Goal: Information Seeking & Learning: Learn about a topic

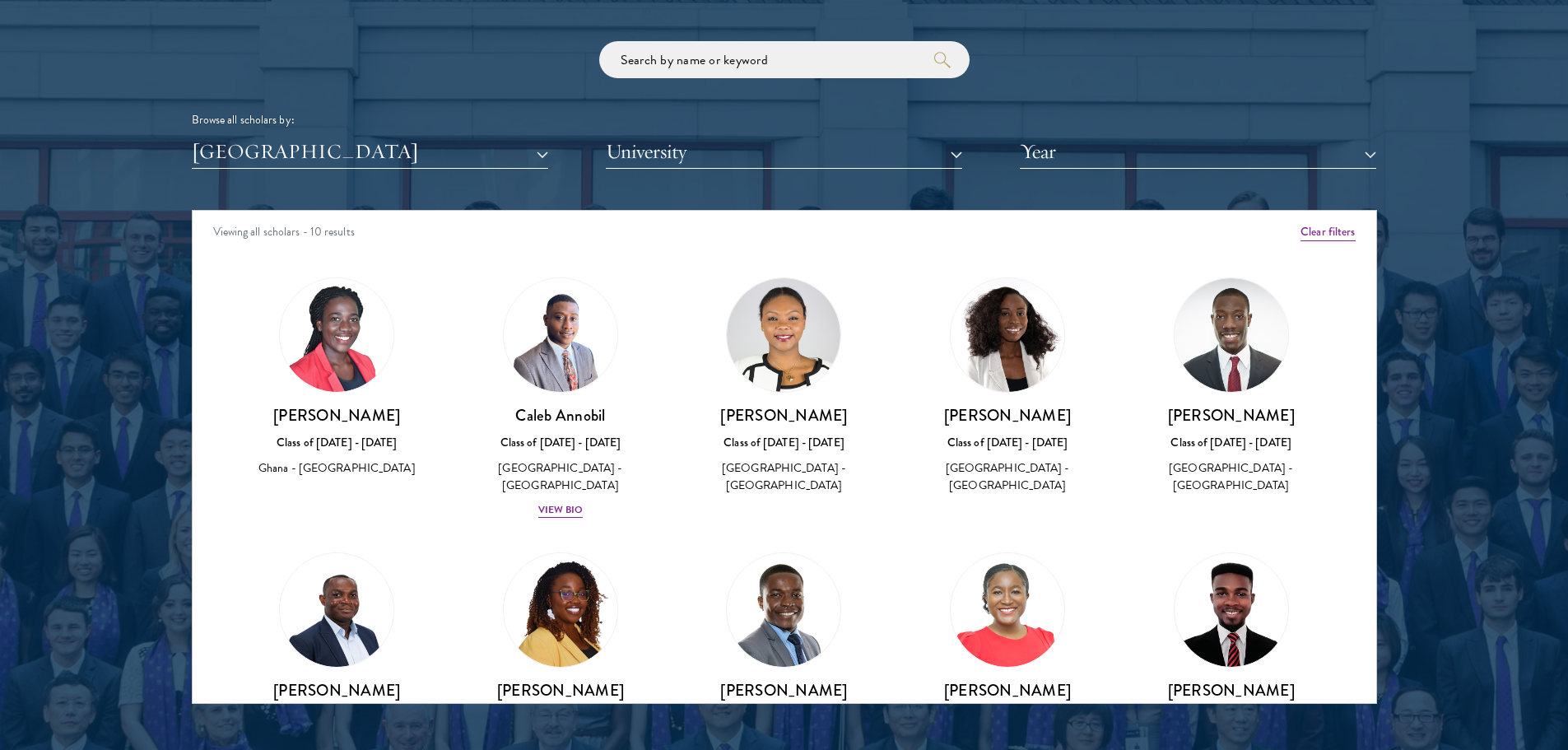
scroll to position [123, 0]
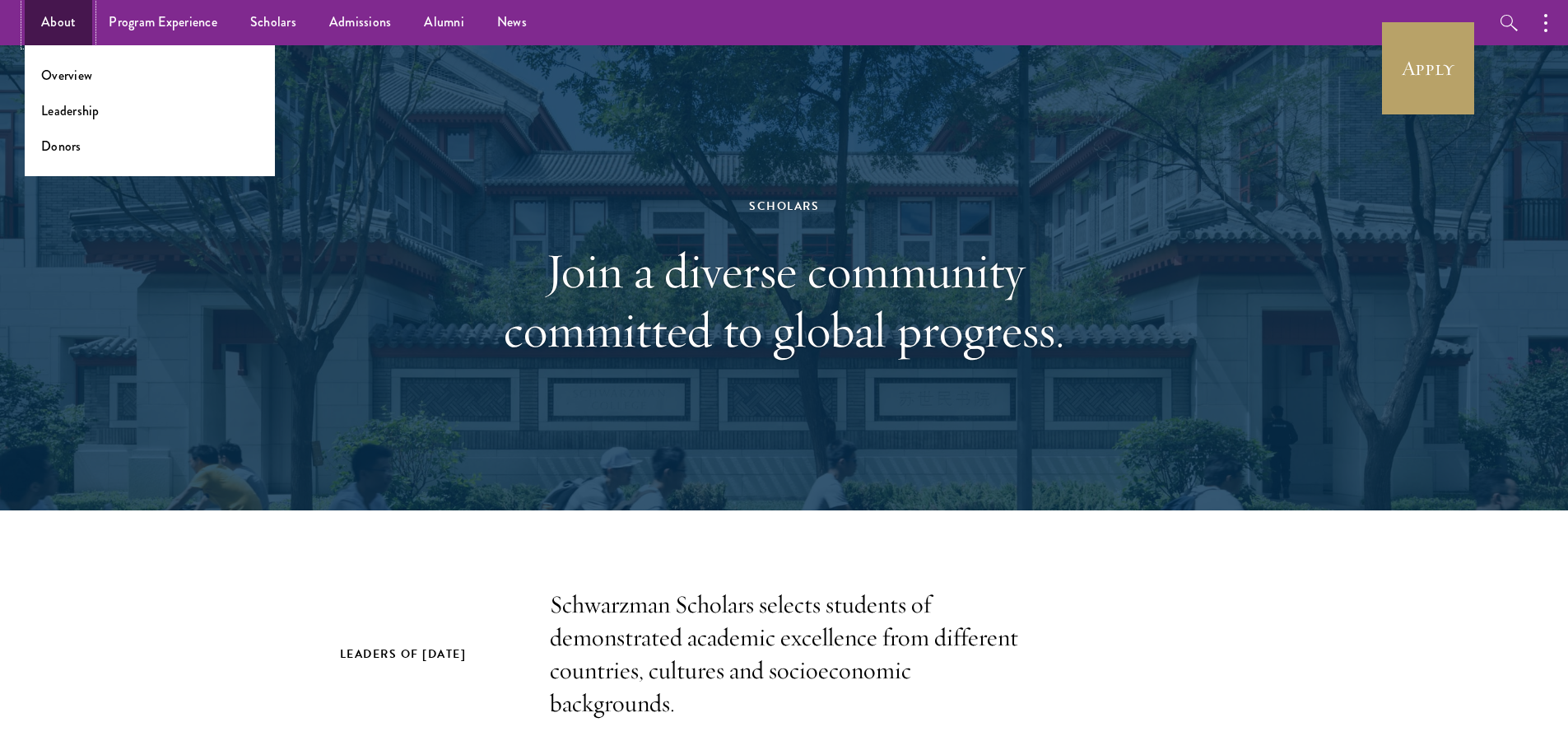
click at [39, 15] on link "About" at bounding box center [58, 22] width 68 height 46
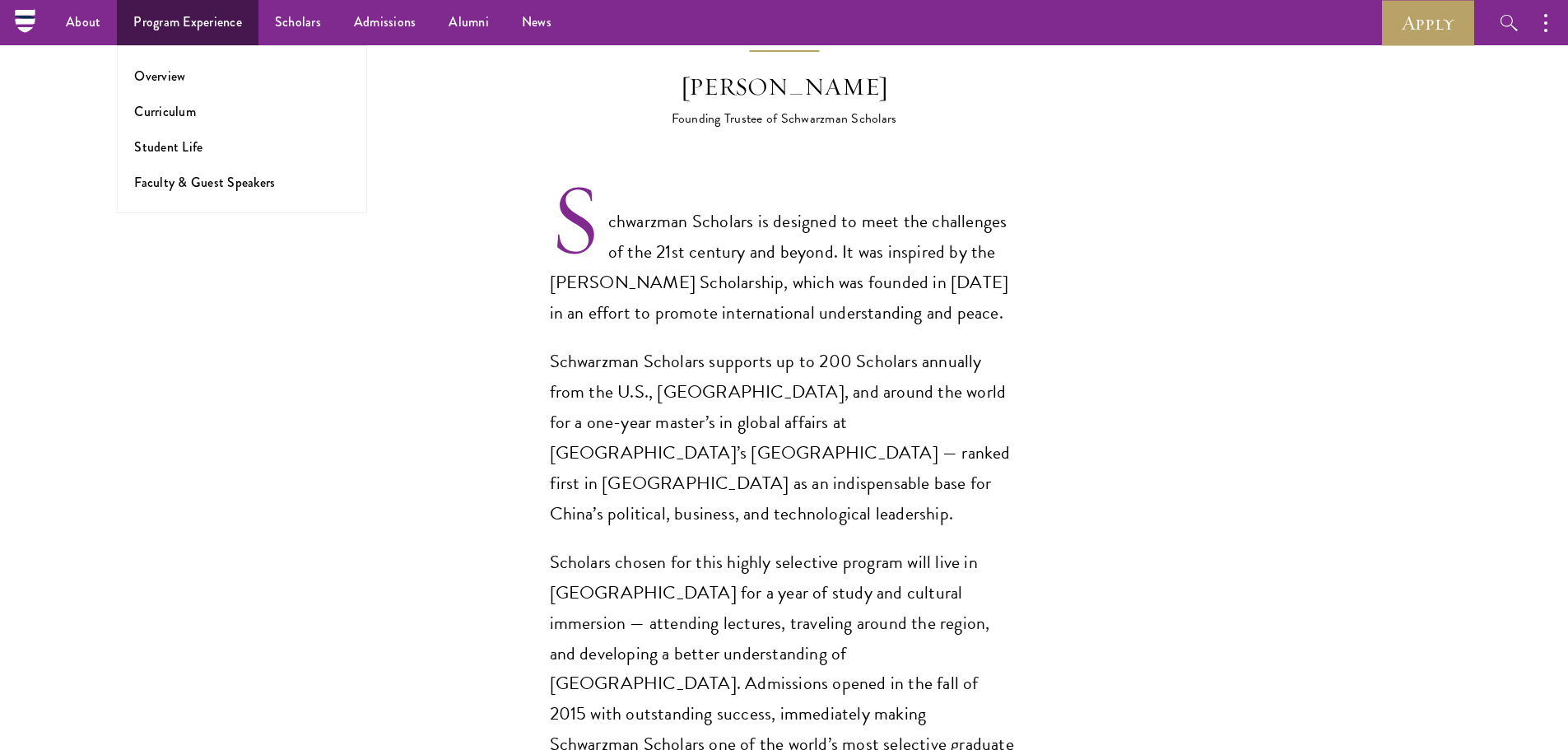
scroll to position [823, 0]
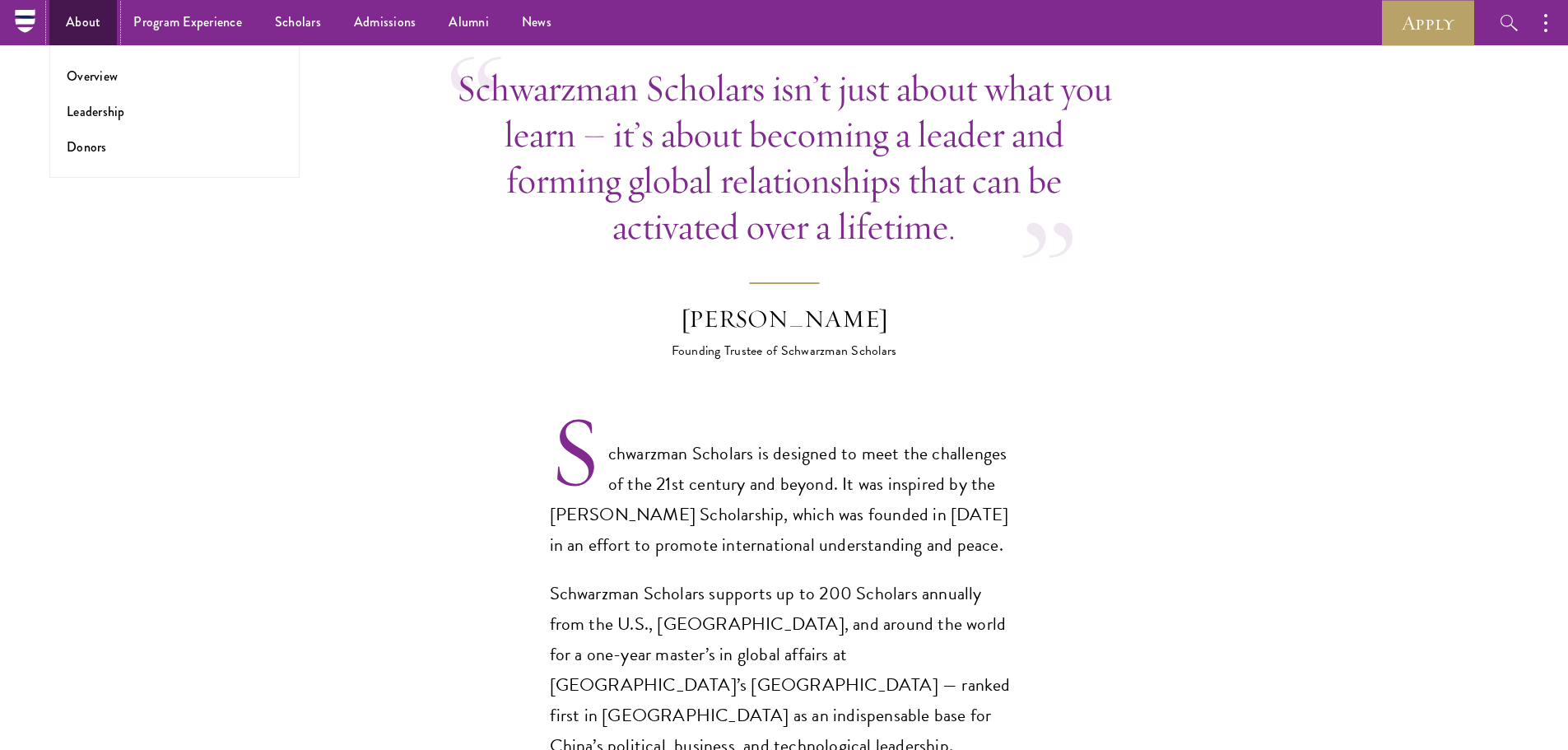
click at [93, 16] on link "About" at bounding box center [82, 22] width 68 height 46
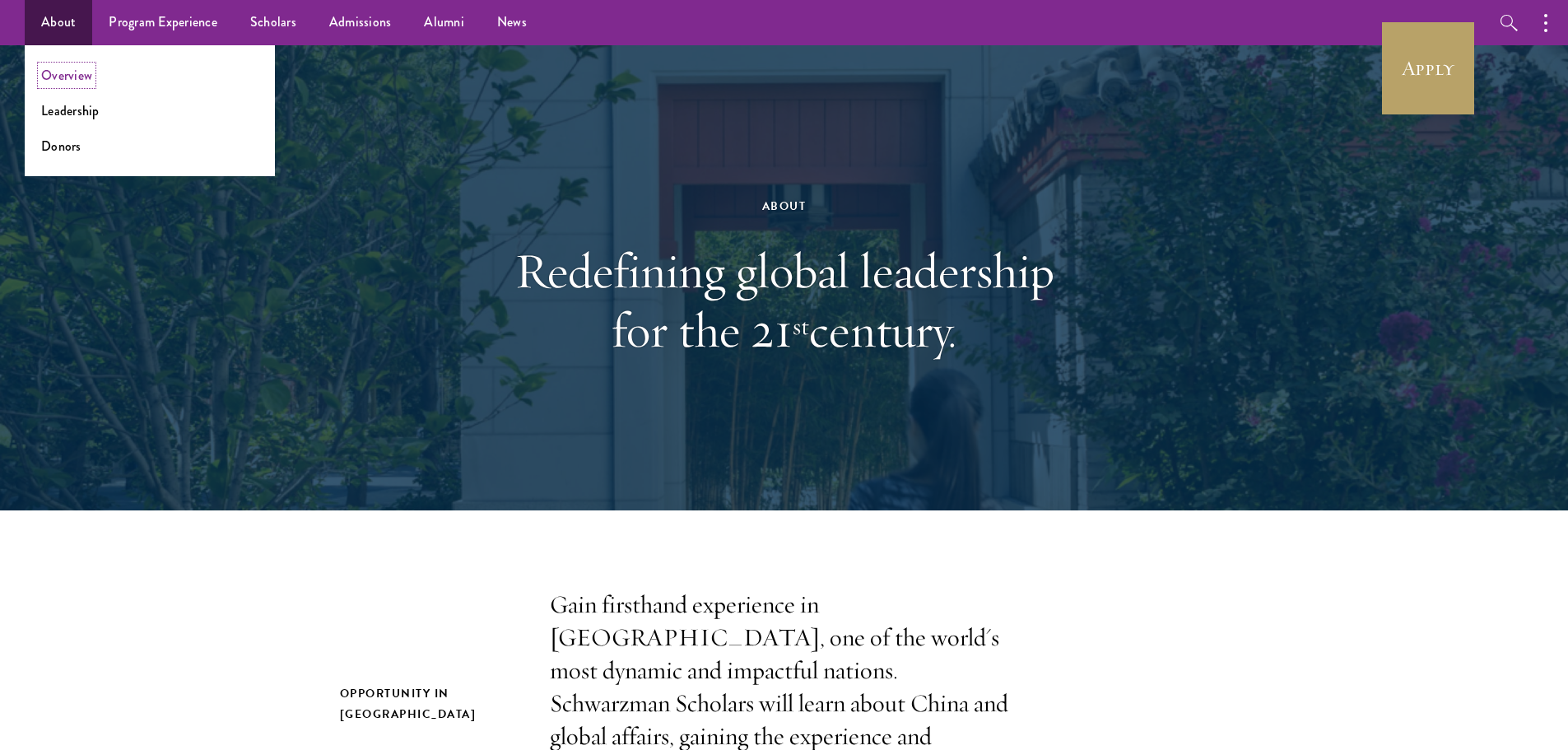
click at [76, 70] on link "Overview" at bounding box center [66, 76] width 51 height 19
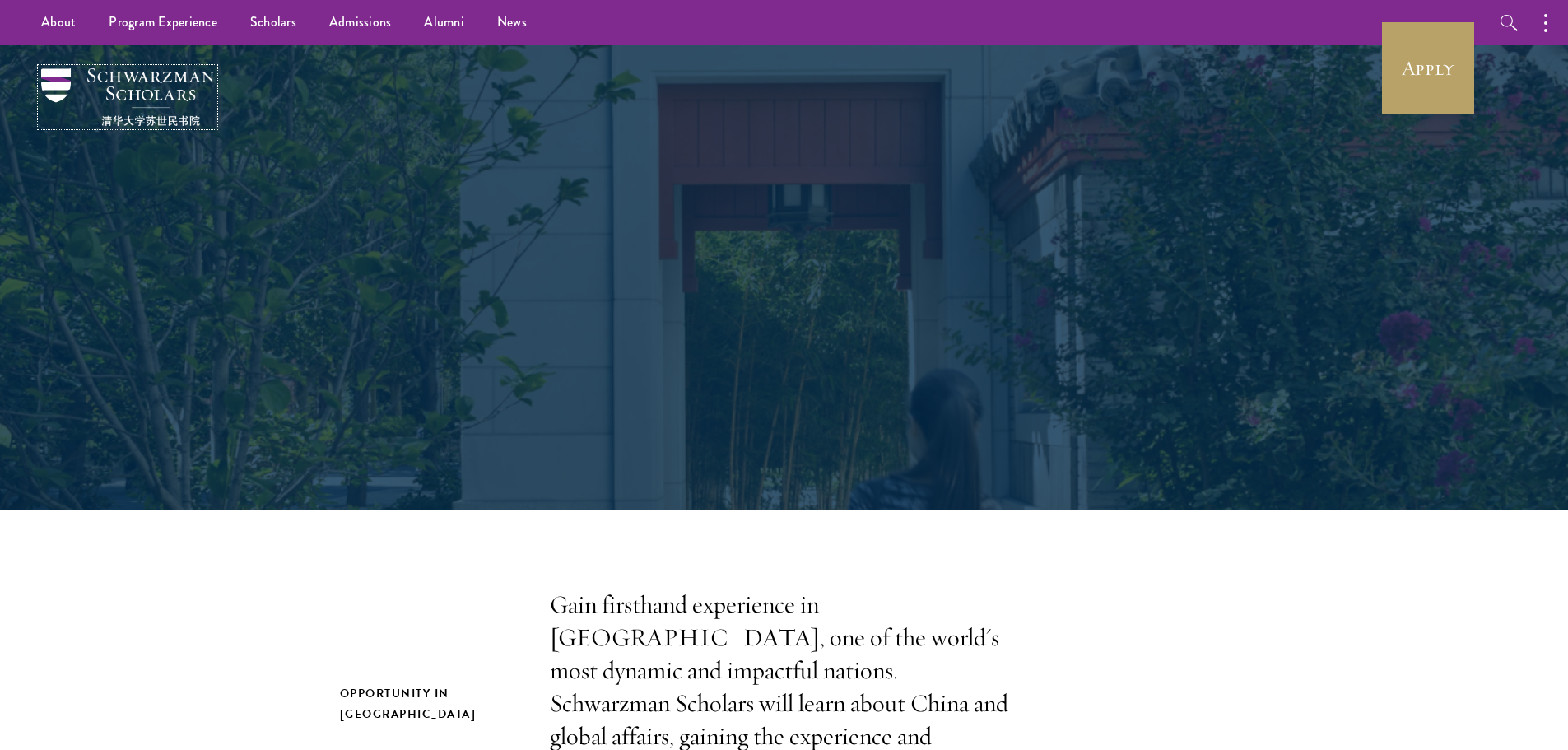
click at [126, 76] on img at bounding box center [127, 97] width 173 height 58
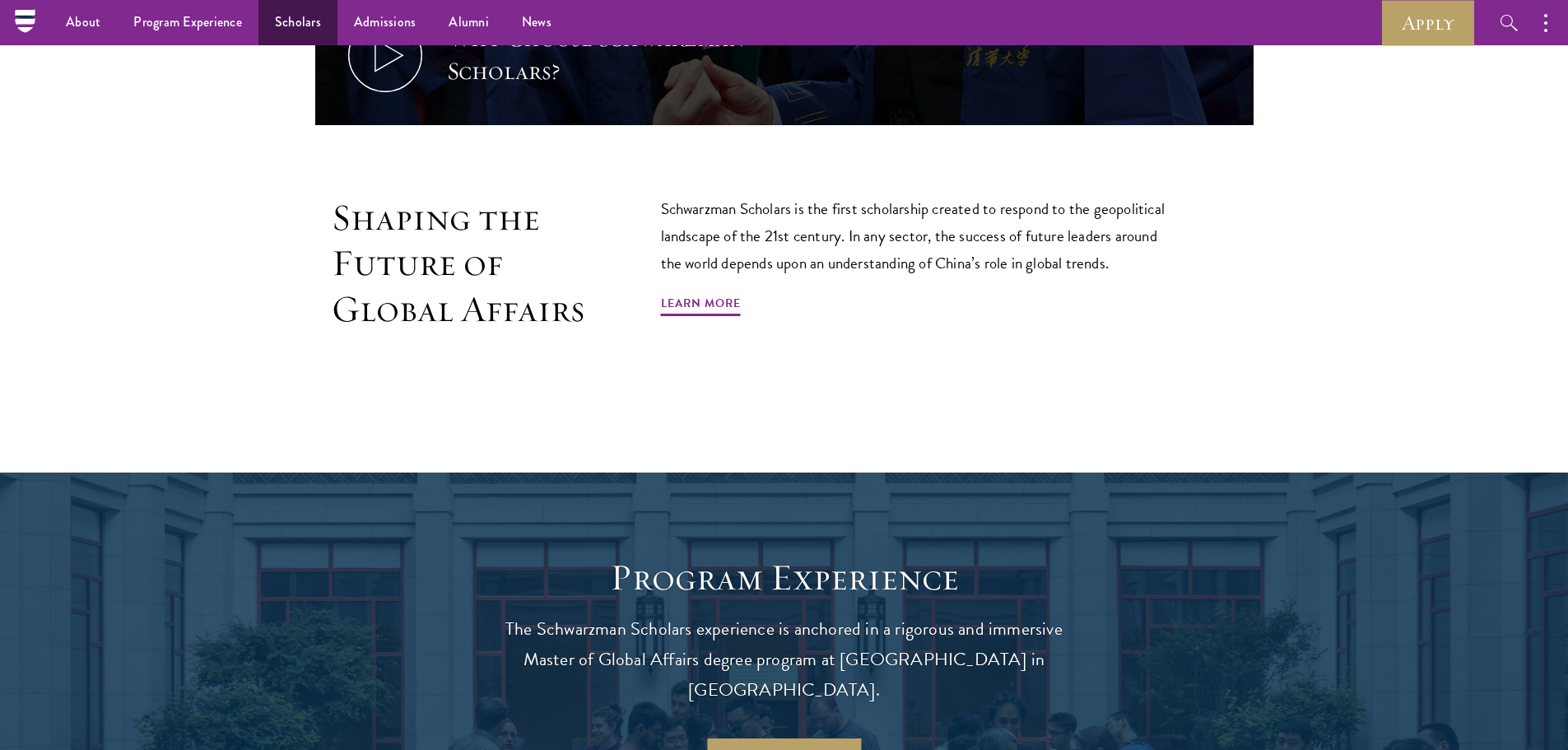
scroll to position [823, 0]
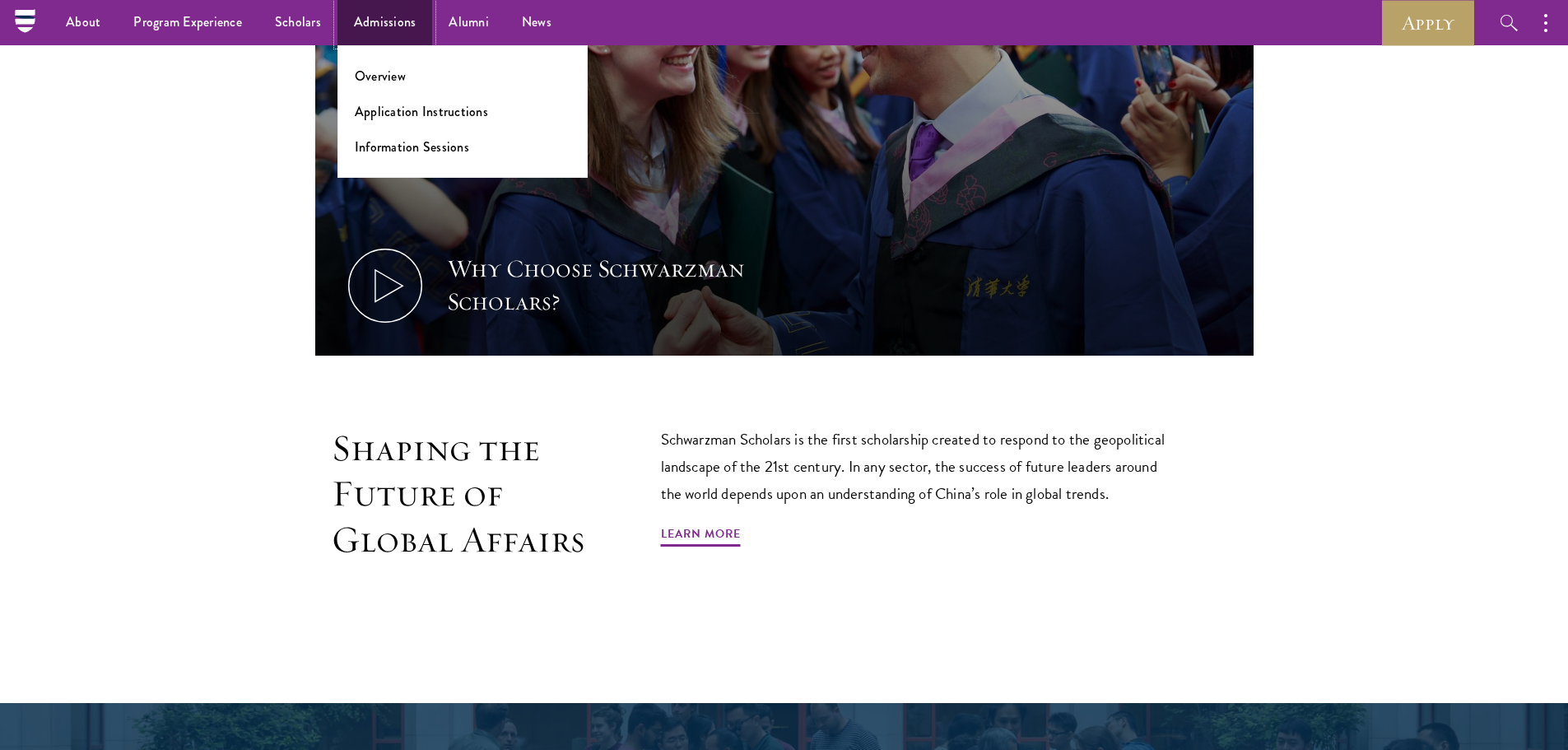
click at [338, 27] on link "Admissions" at bounding box center [385, 22] width 95 height 46
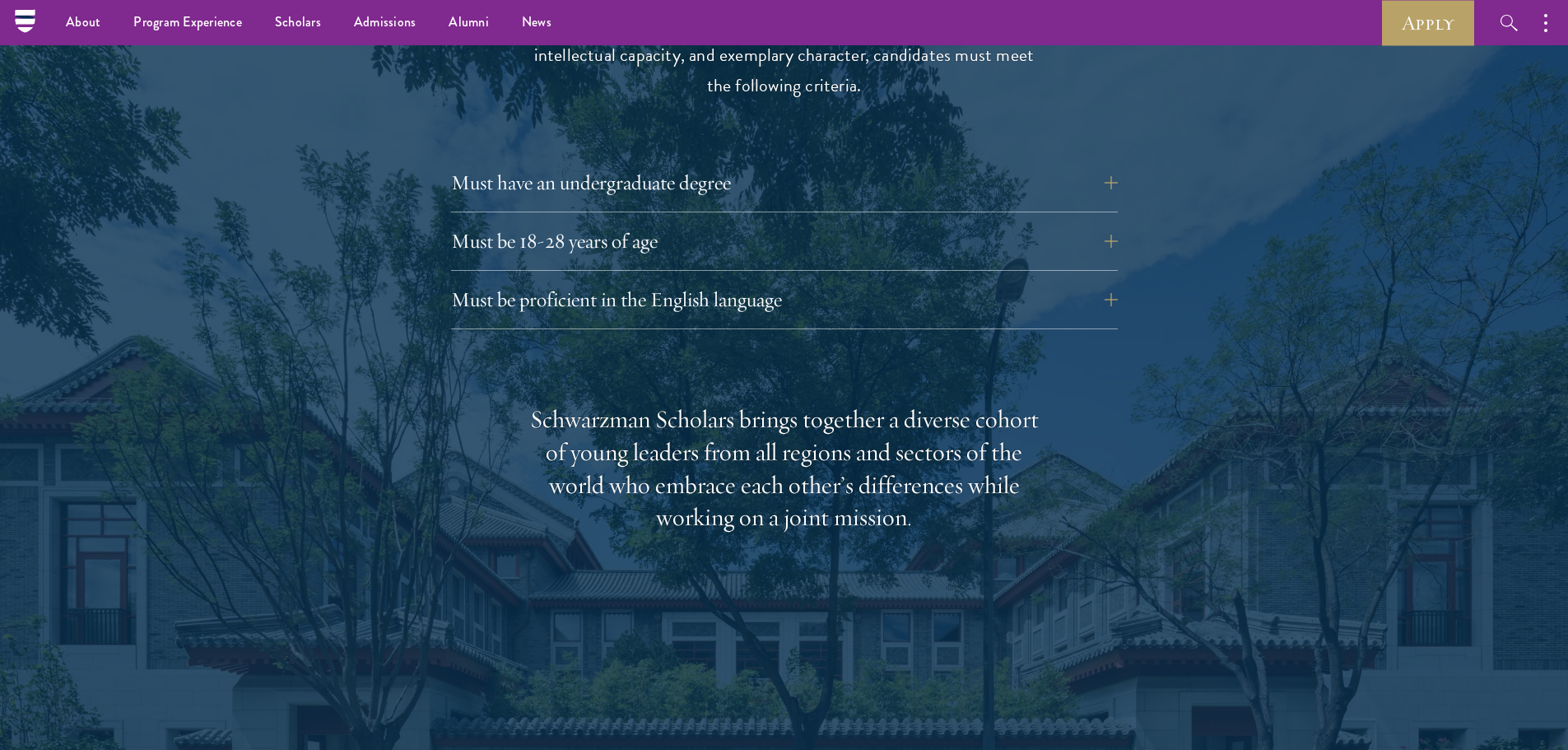
scroll to position [2058, 0]
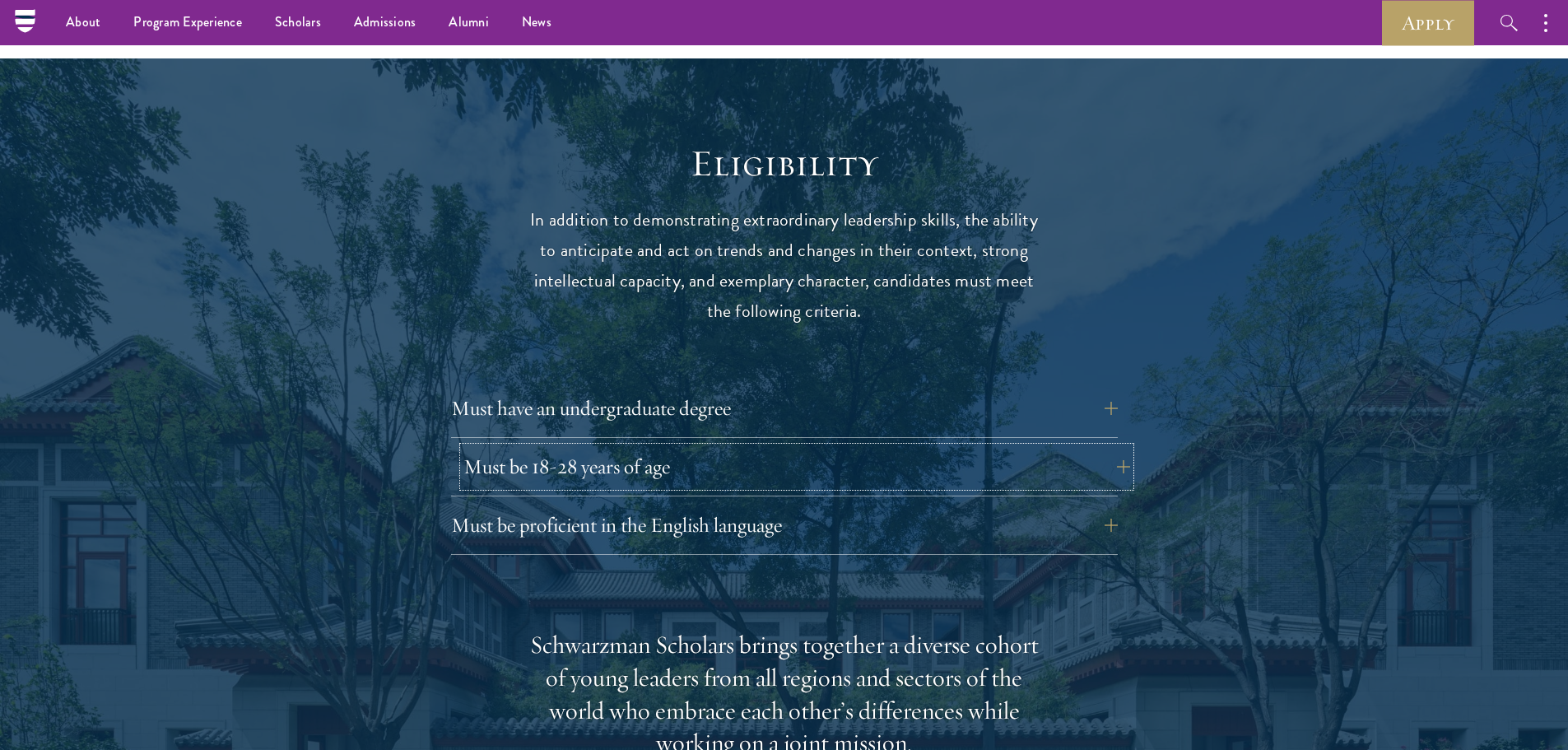
click at [625, 481] on button "Must be 18-28 years of age" at bounding box center [796, 466] width 667 height 40
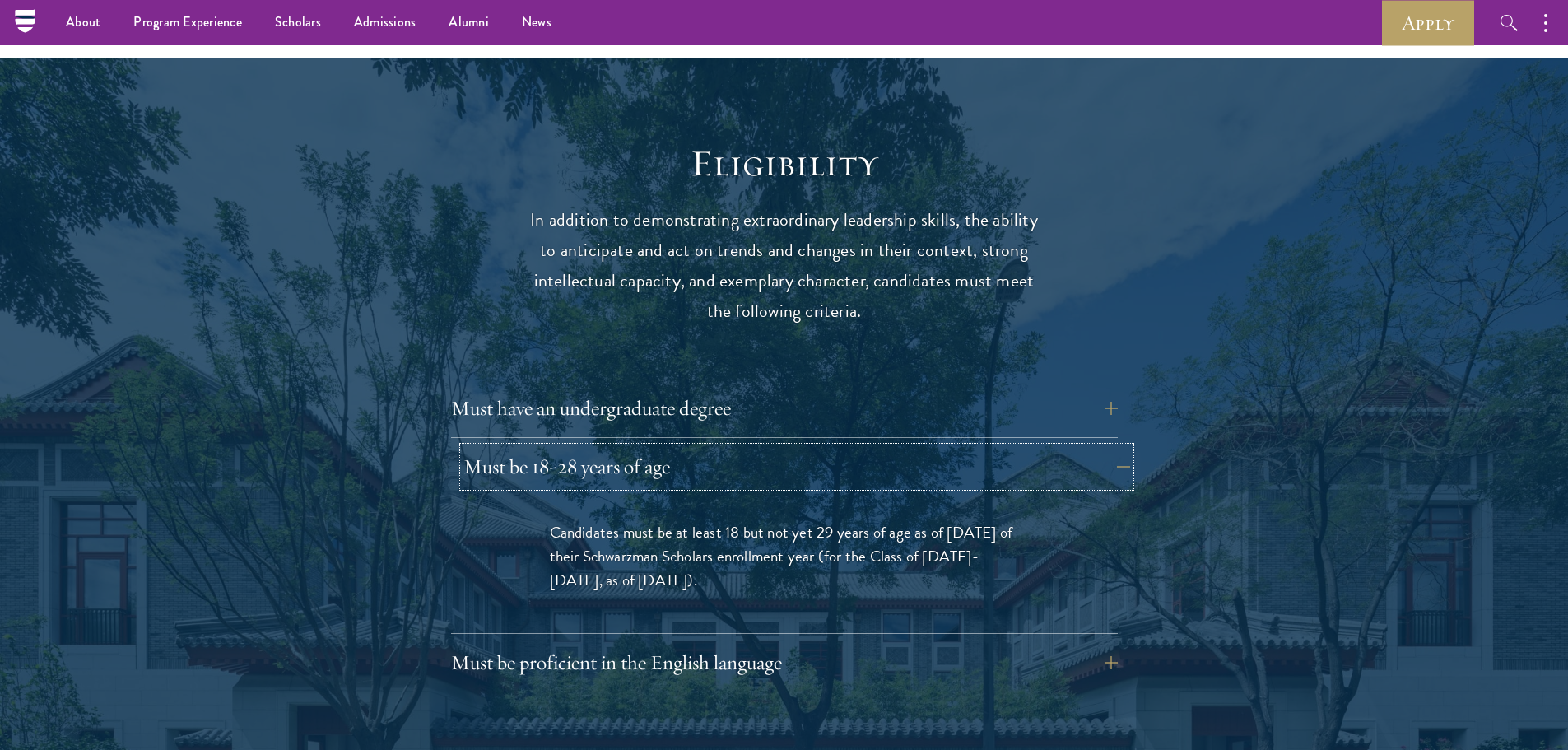
click at [561, 481] on button "Must be 18-28 years of age" at bounding box center [796, 466] width 667 height 40
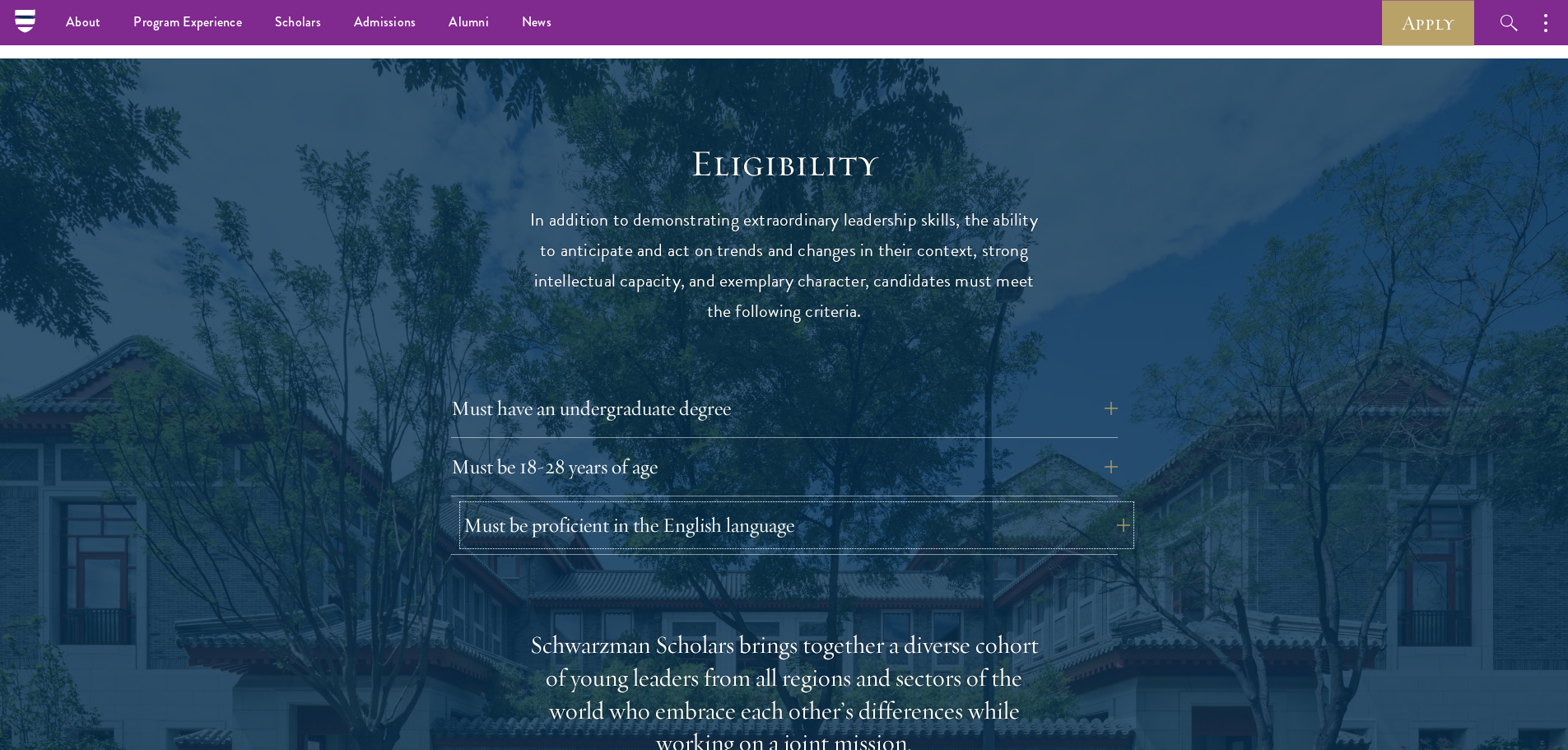
click at [592, 530] on button "Must be proficient in the English language" at bounding box center [796, 525] width 667 height 40
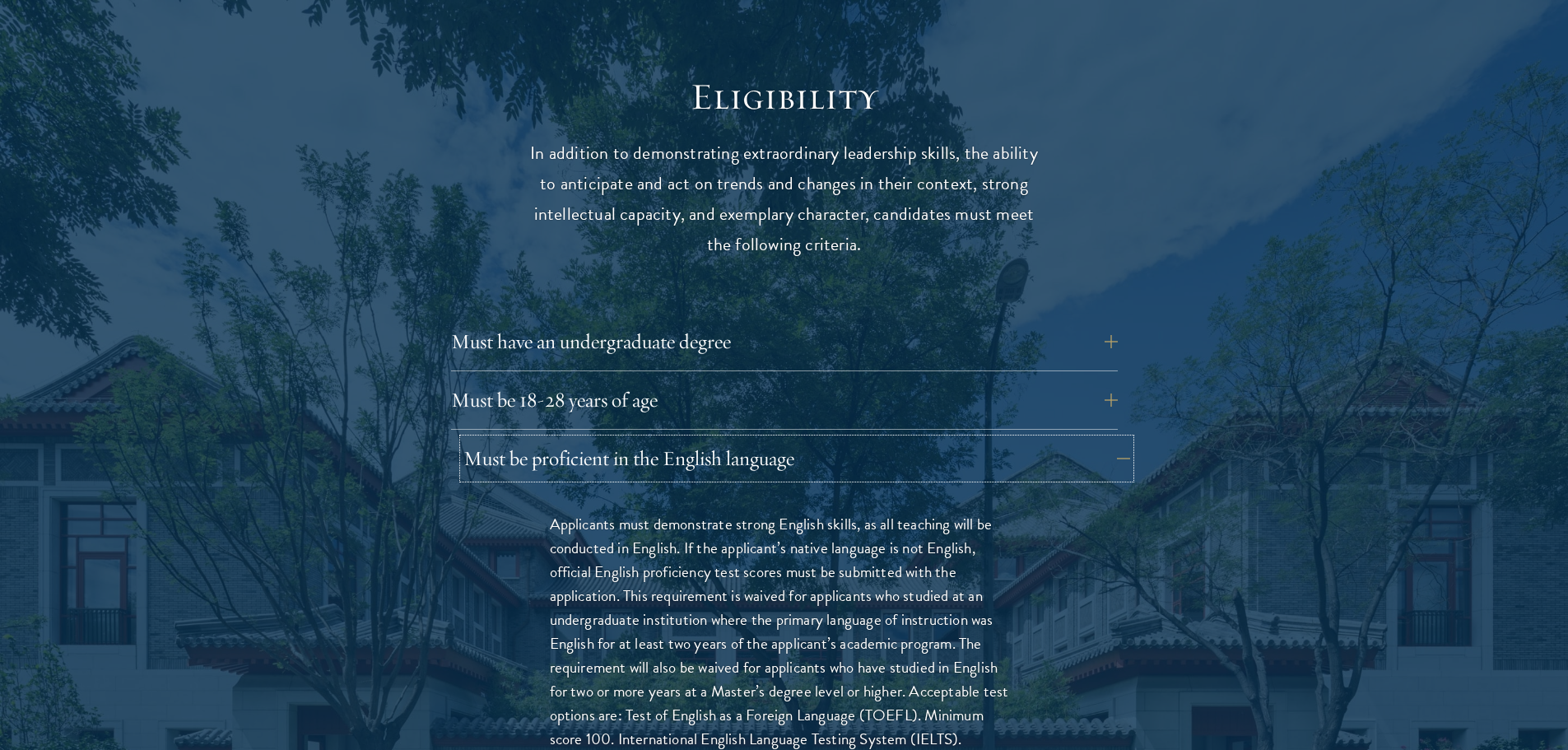
scroll to position [2223, 0]
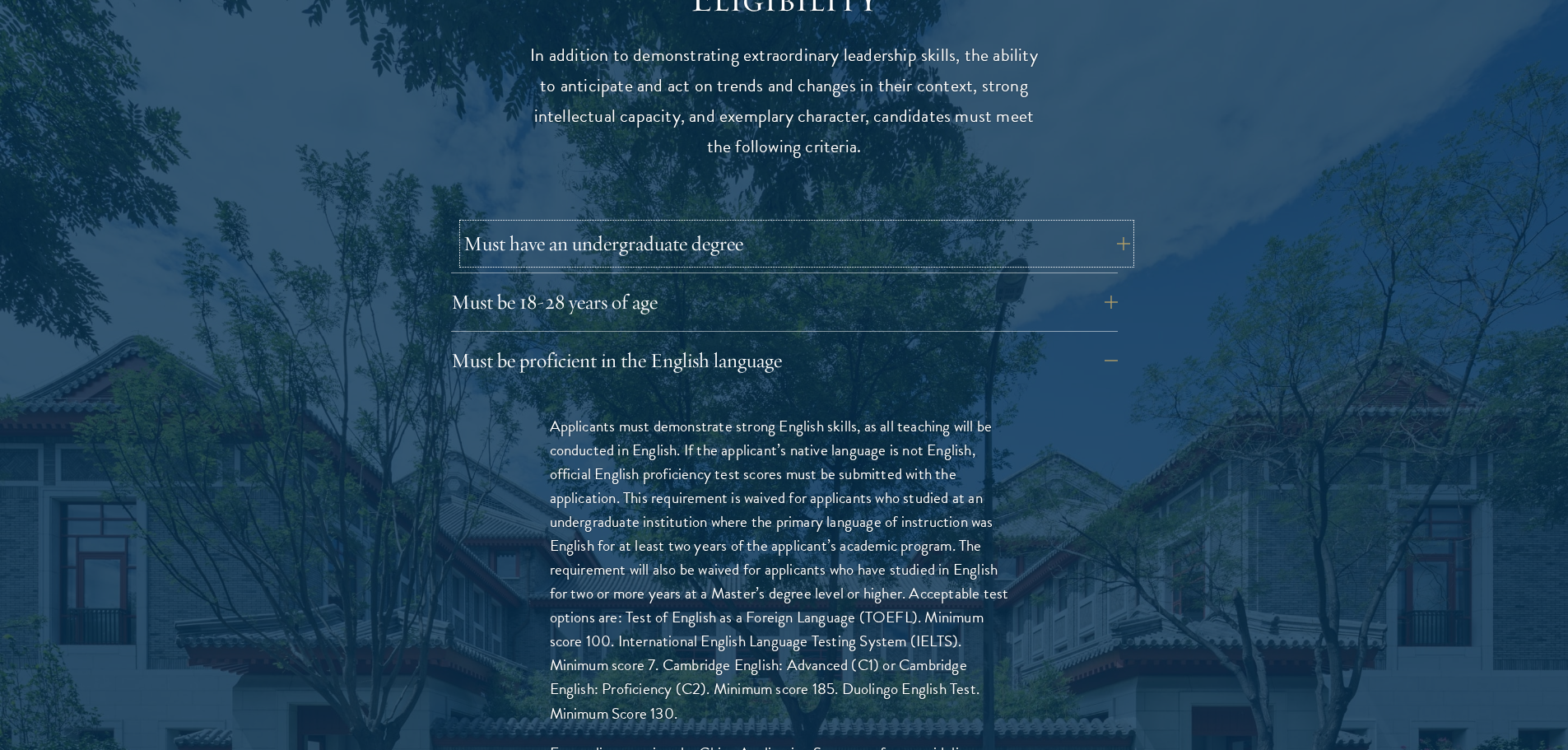
click at [609, 248] on button "Must have an undergraduate degree" at bounding box center [796, 244] width 667 height 40
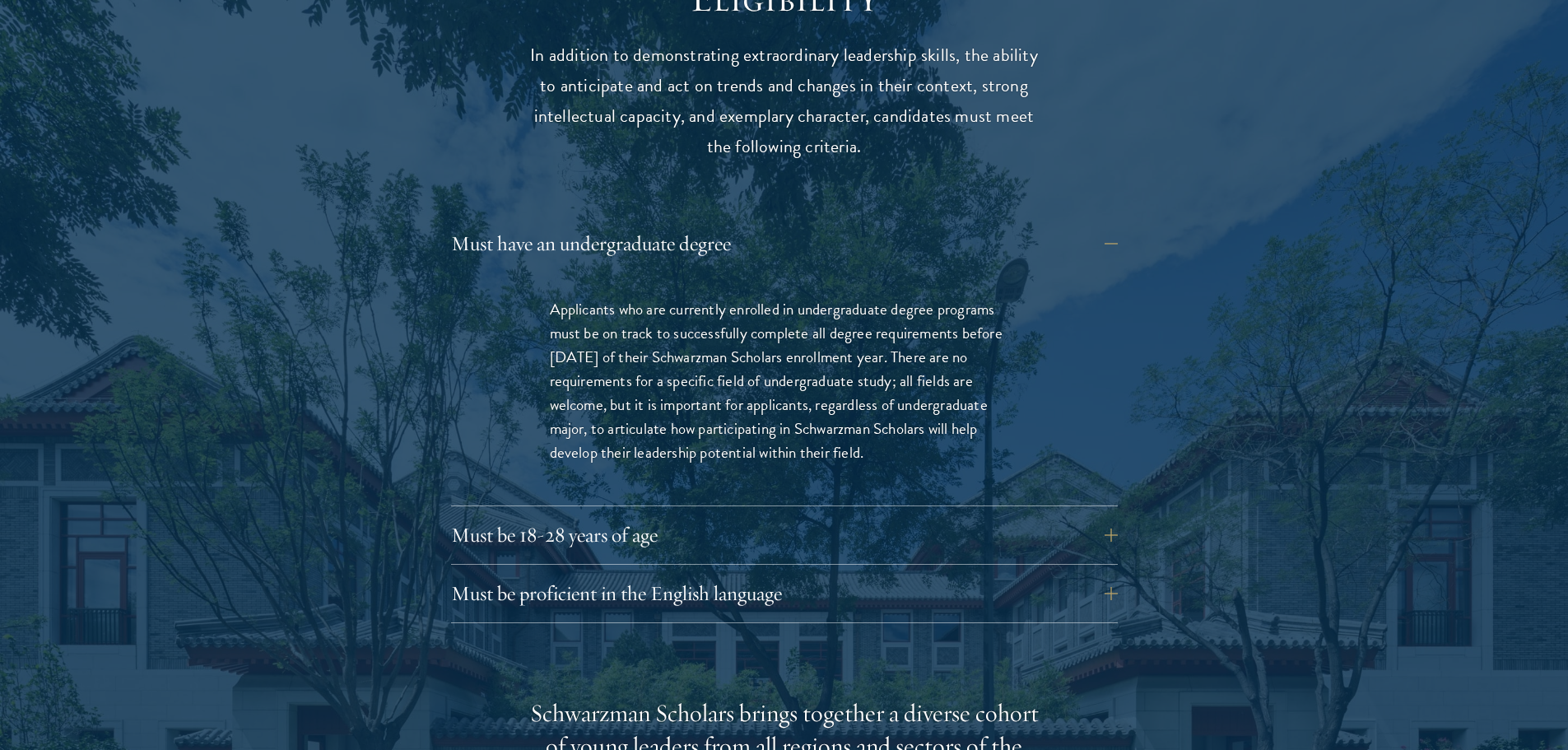
click at [612, 265] on div "Must have an undergraduate degree Applicants who are currently enrolled in unde…" at bounding box center [784, 365] width 667 height 283
click at [619, 239] on button "Must have an undergraduate degree" at bounding box center [796, 244] width 667 height 40
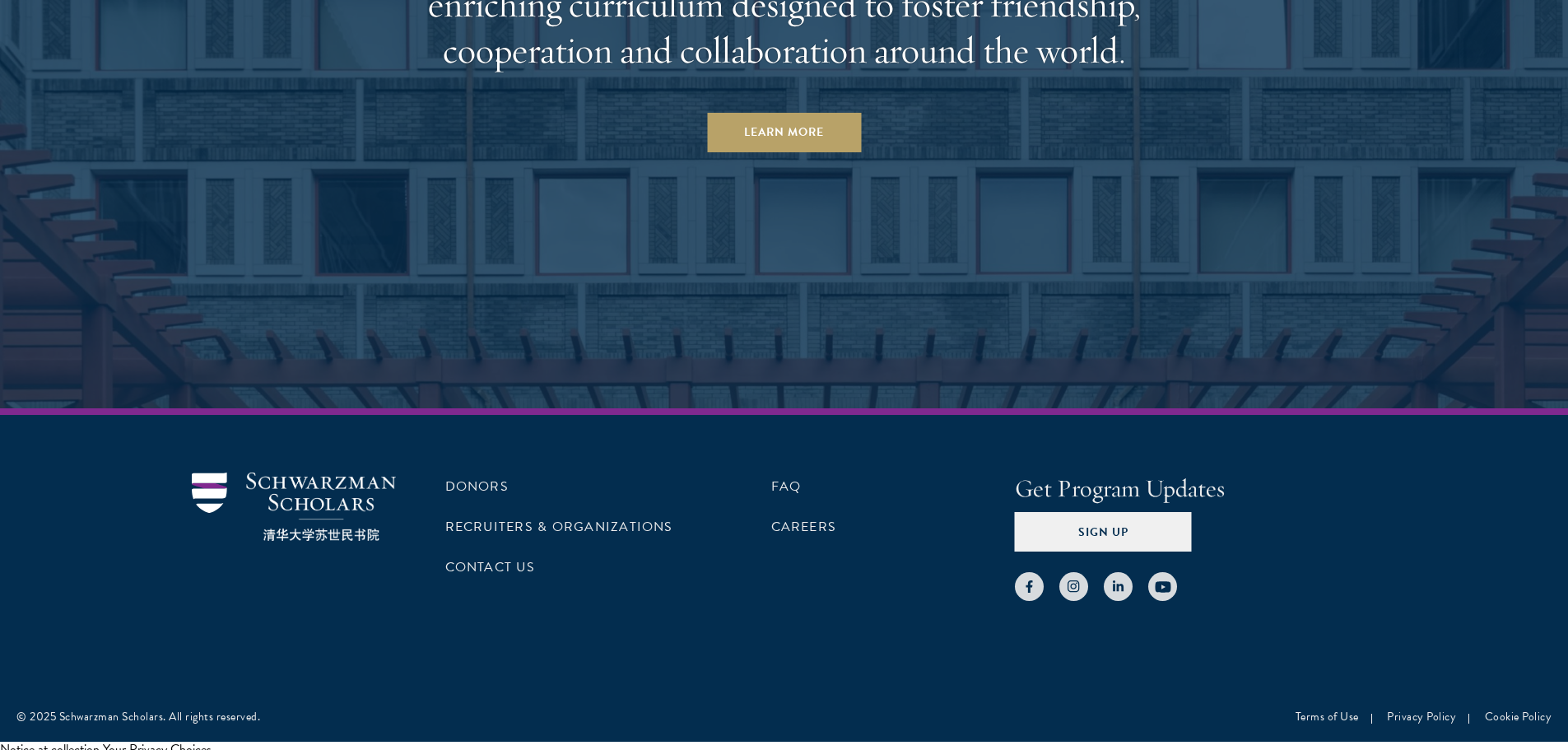
scroll to position [8210, 0]
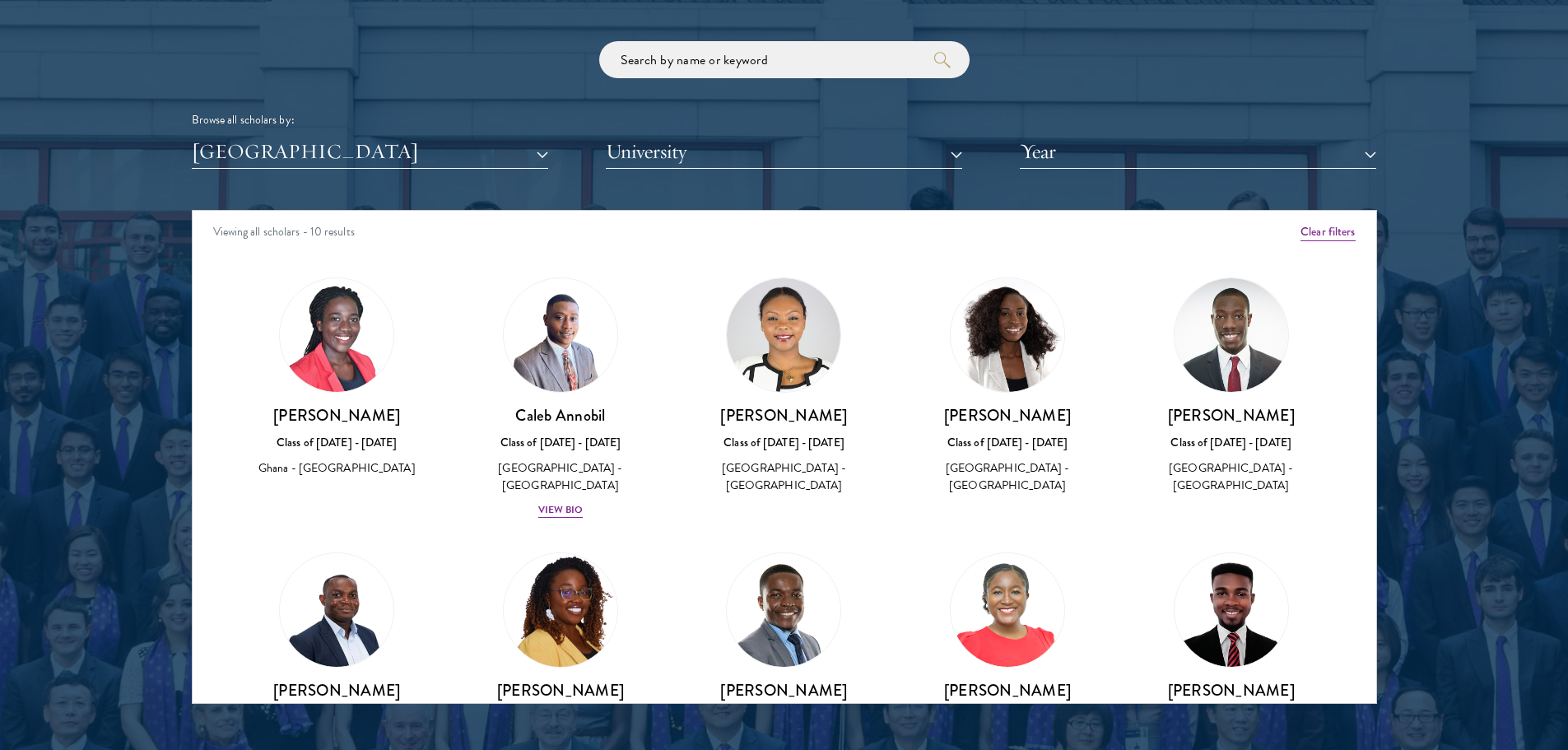
scroll to position [123, 0]
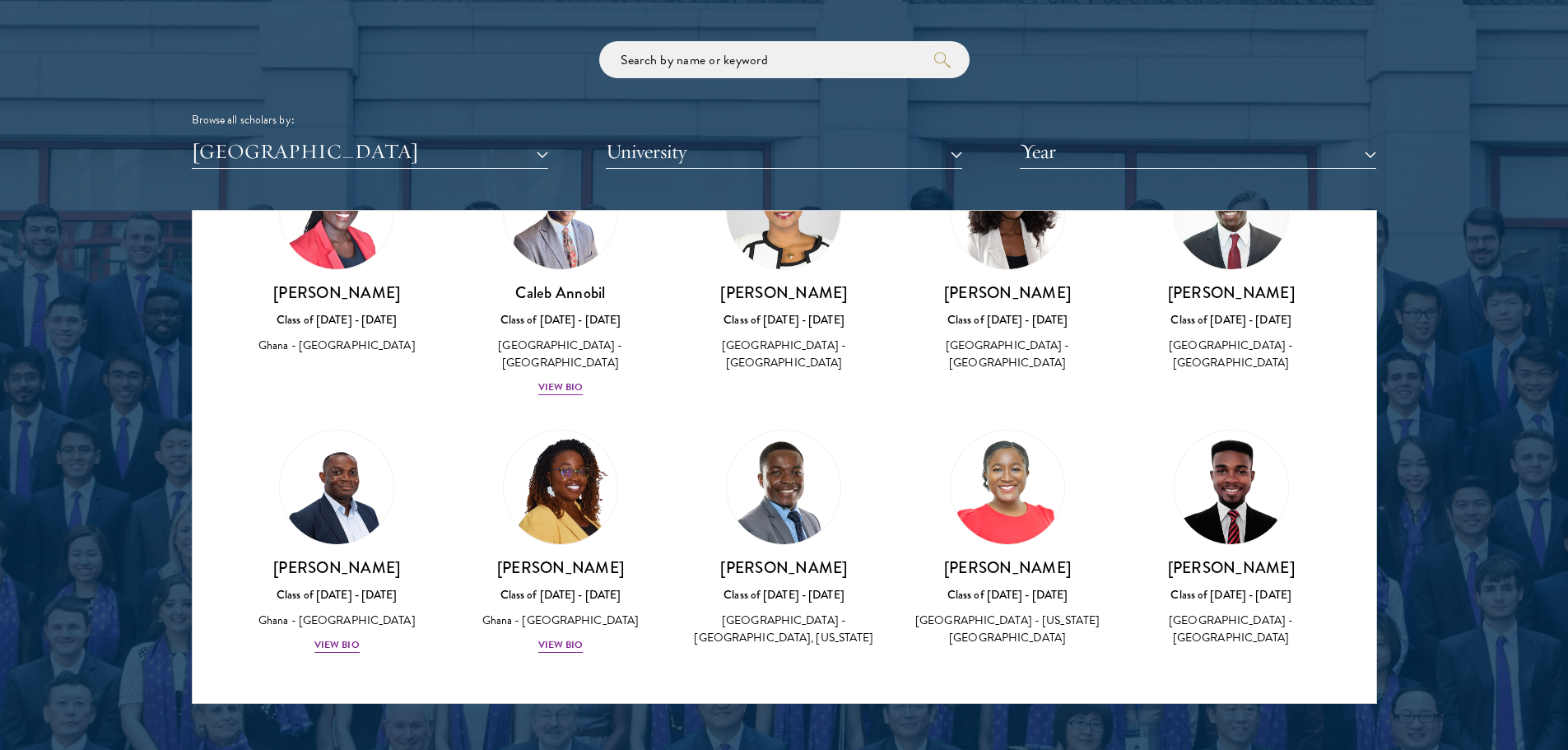
click at [149, 437] on div at bounding box center [784, 285] width 1568 height 1002
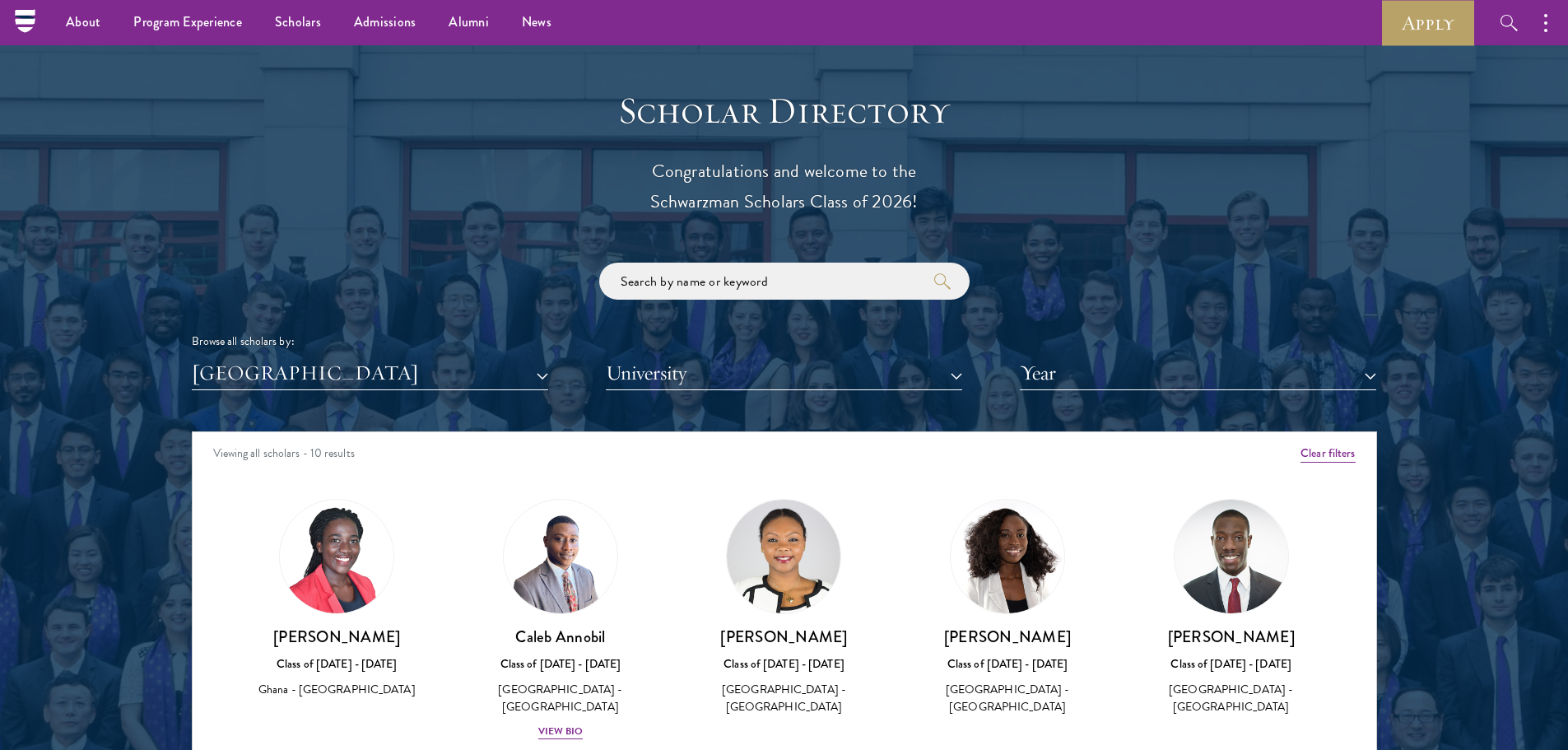
scroll to position [1564, 0]
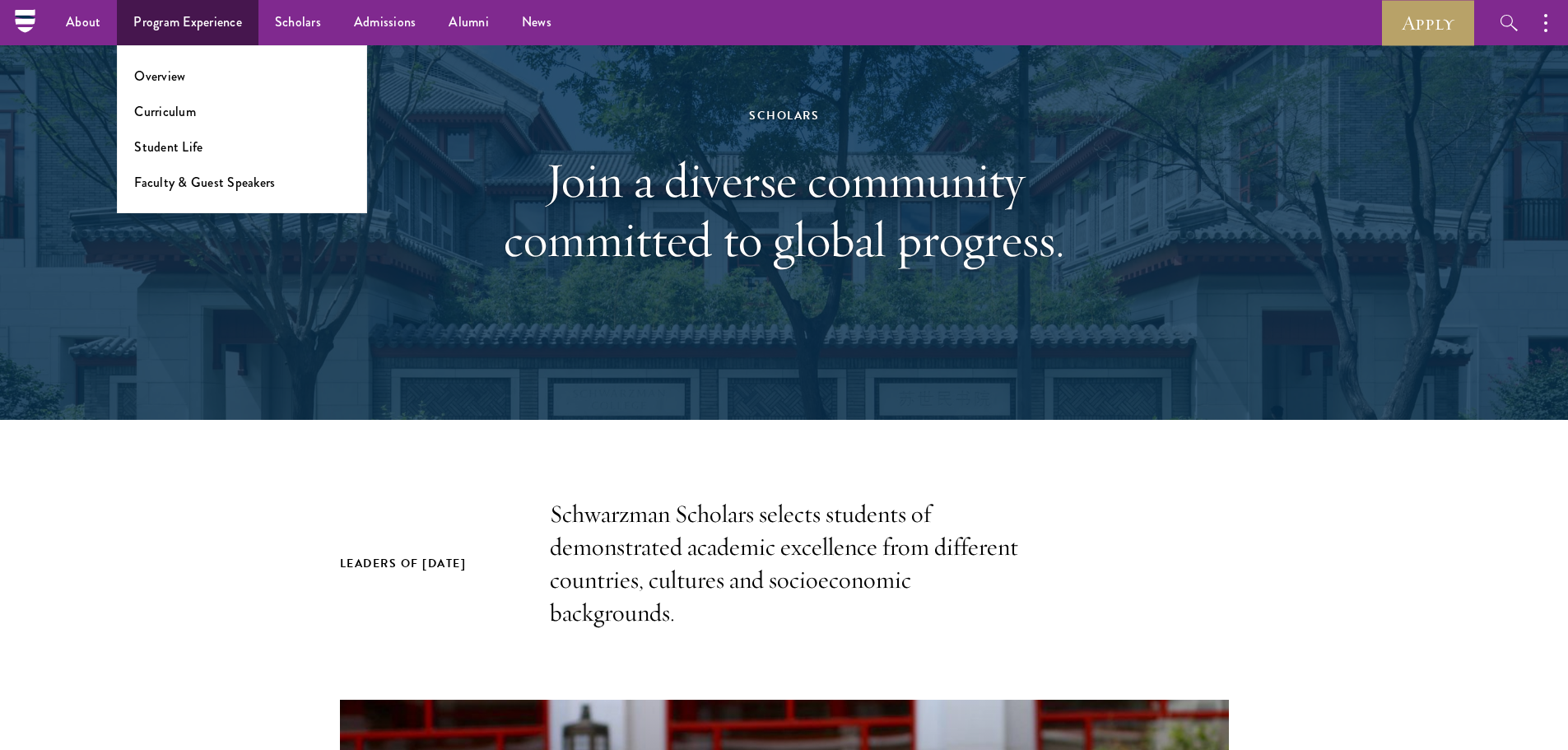
scroll to position [82, 0]
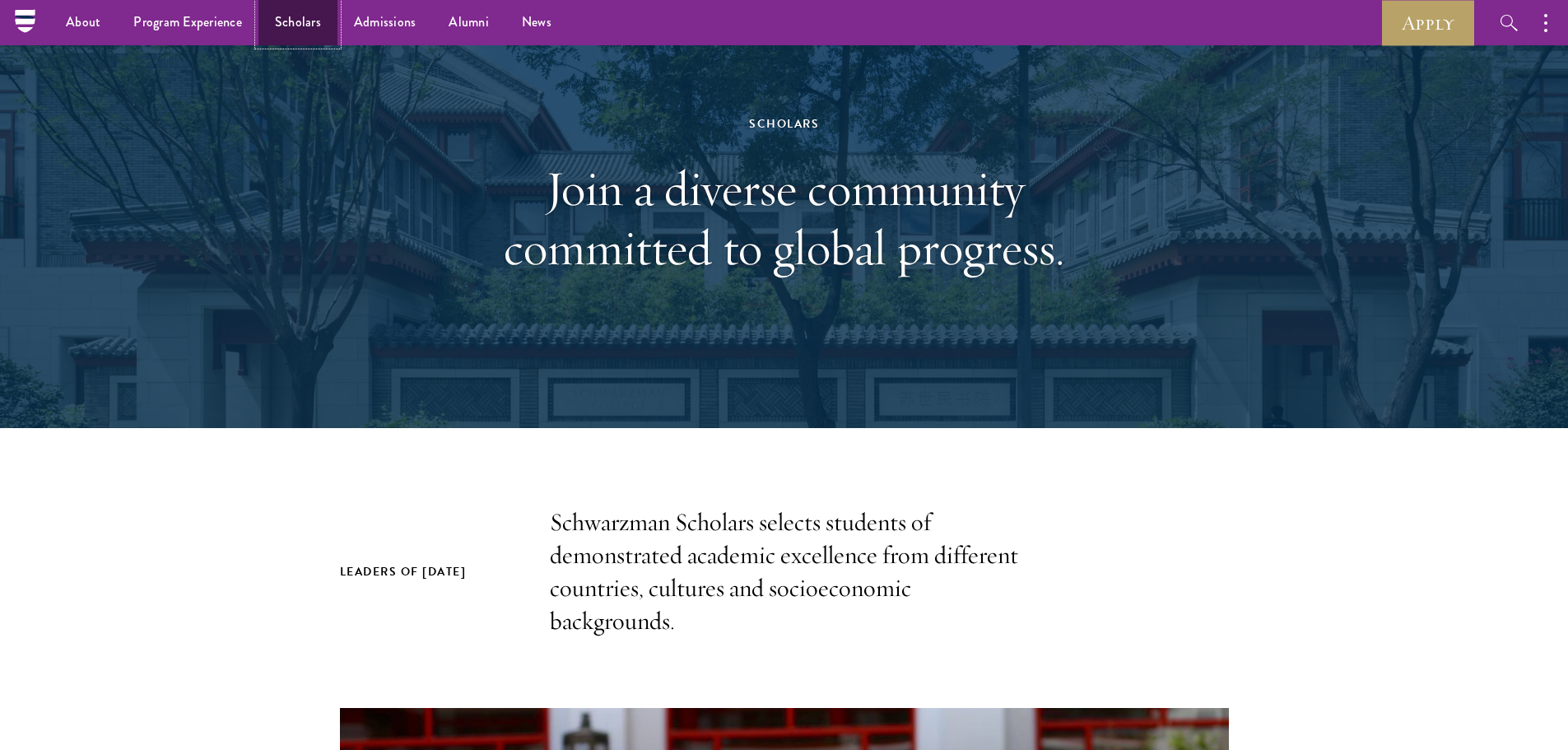
click at [287, 20] on link "Scholars" at bounding box center [298, 22] width 79 height 46
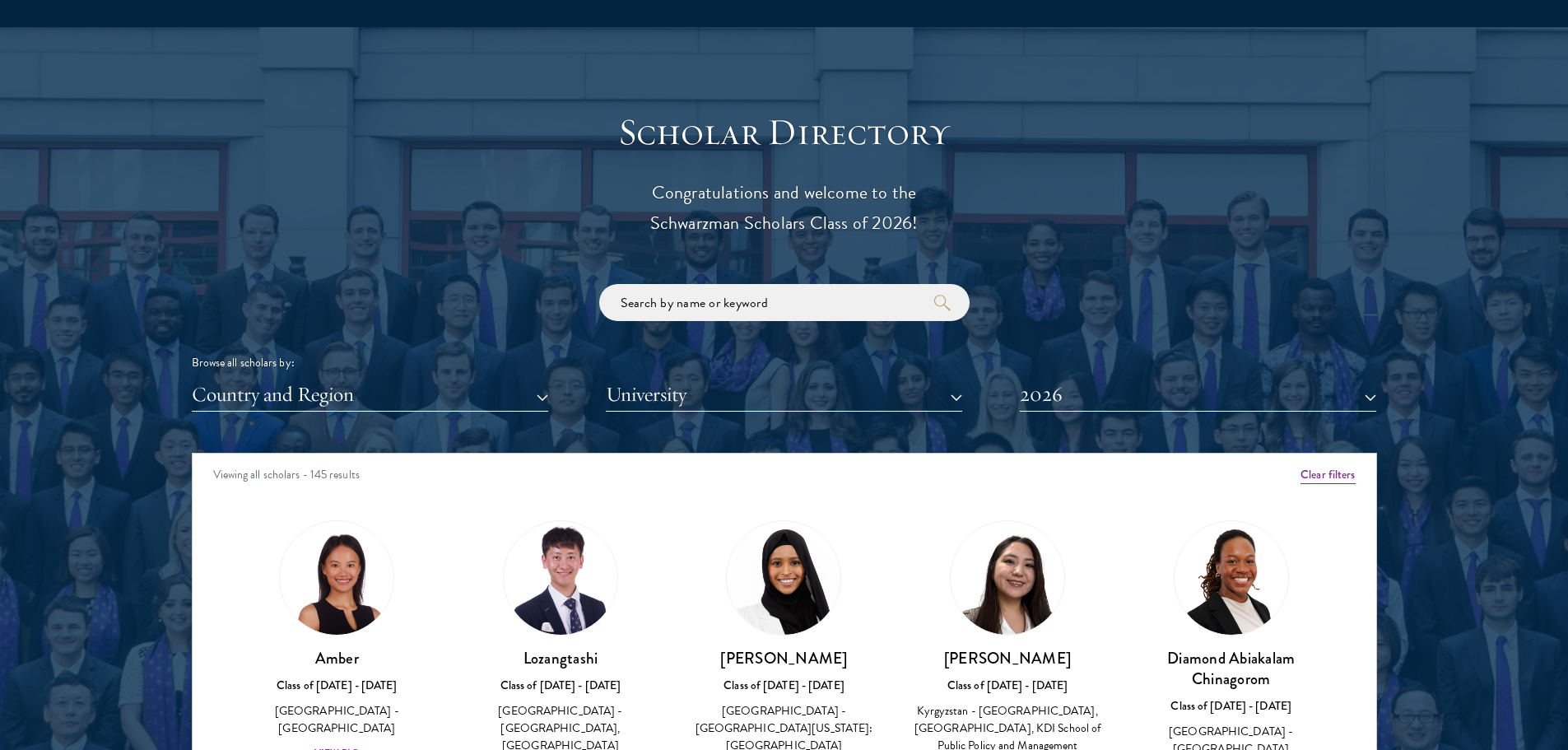
scroll to position [1893, 0]
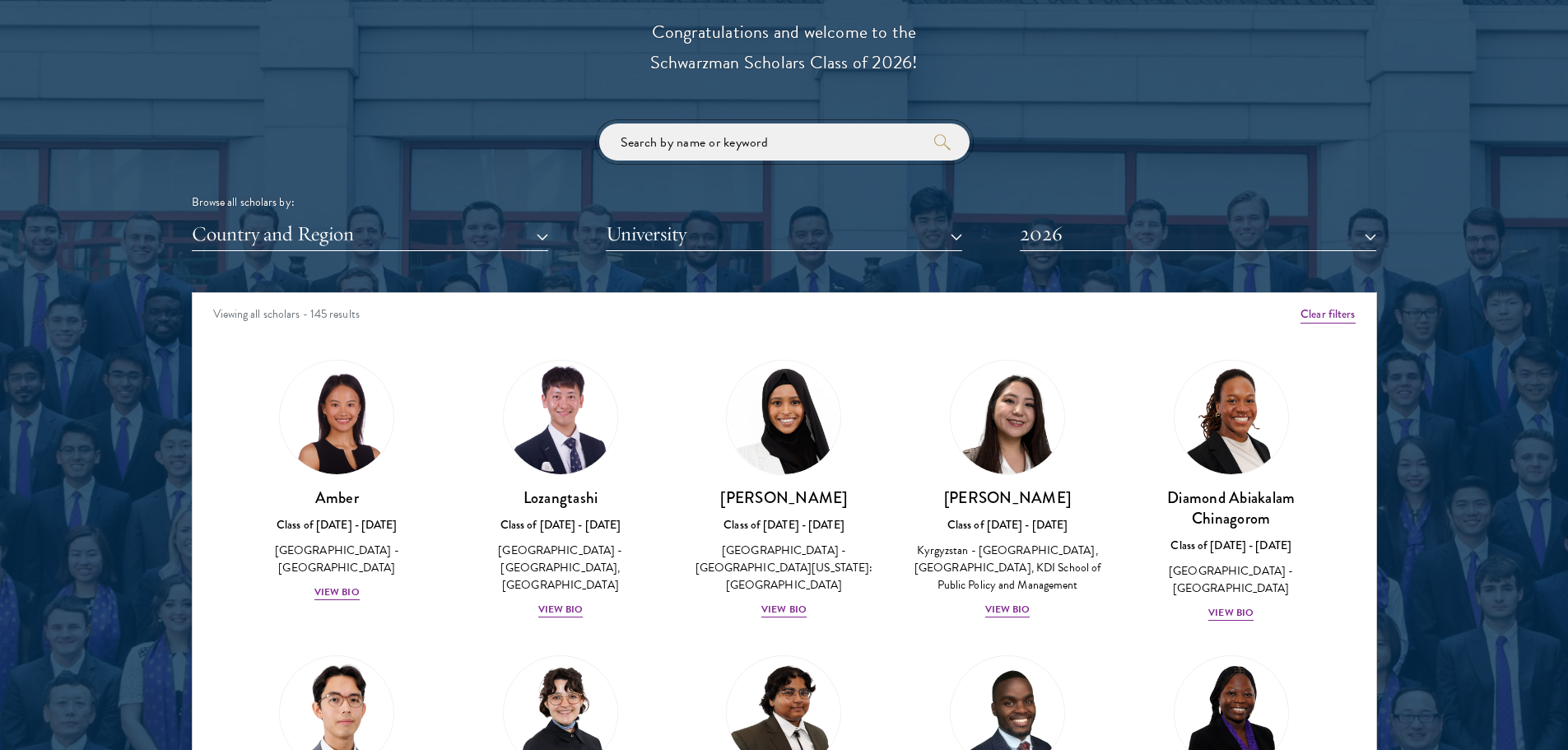
click at [656, 156] on input "search" at bounding box center [784, 142] width 370 height 37
drag, startPoint x: 1093, startPoint y: 234, endPoint x: 1090, endPoint y: 242, distance: 8.5
click at [1095, 235] on button "2026" at bounding box center [1198, 234] width 357 height 34
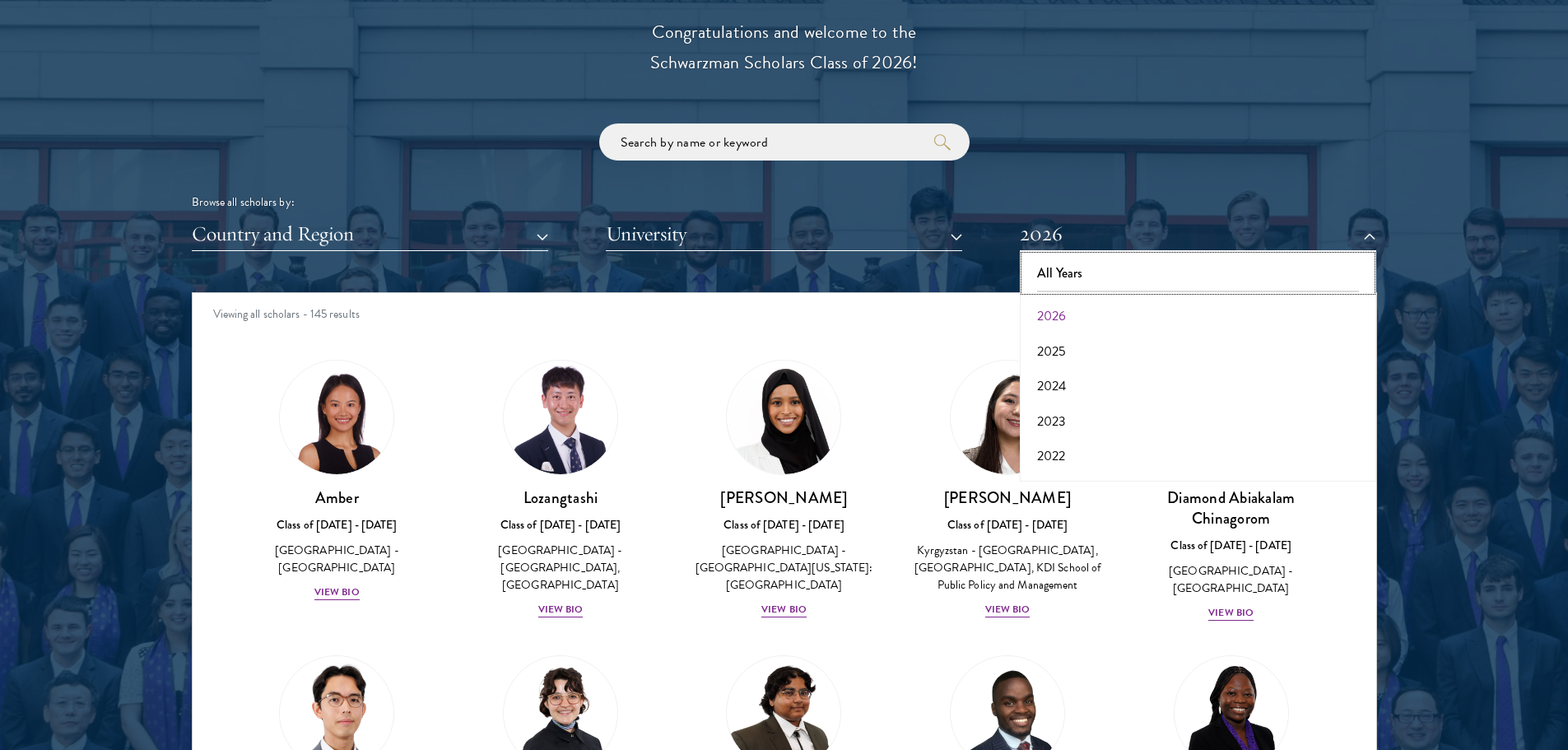
click at [1061, 271] on button "All Years" at bounding box center [1198, 273] width 346 height 34
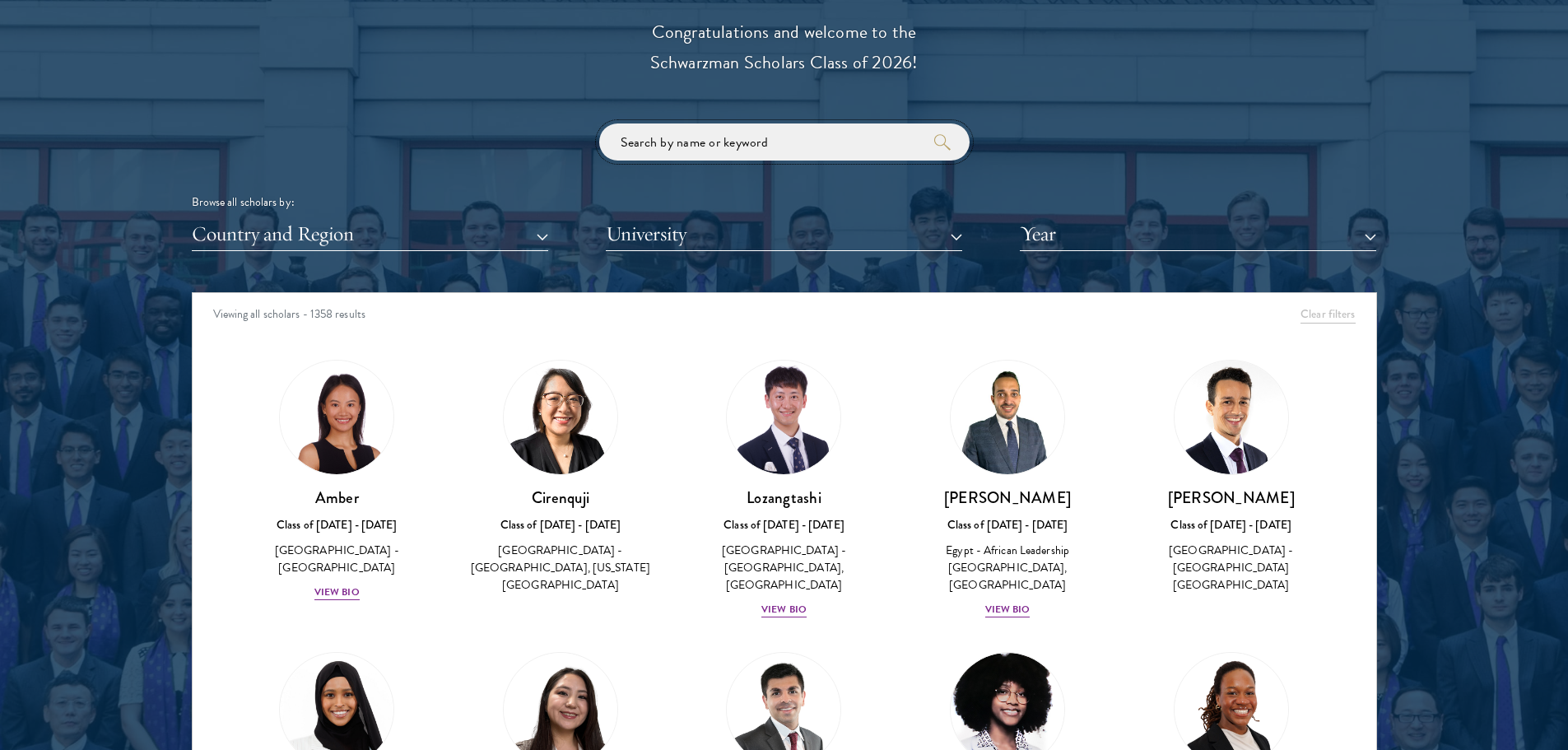
click at [761, 143] on input "search" at bounding box center [784, 142] width 370 height 37
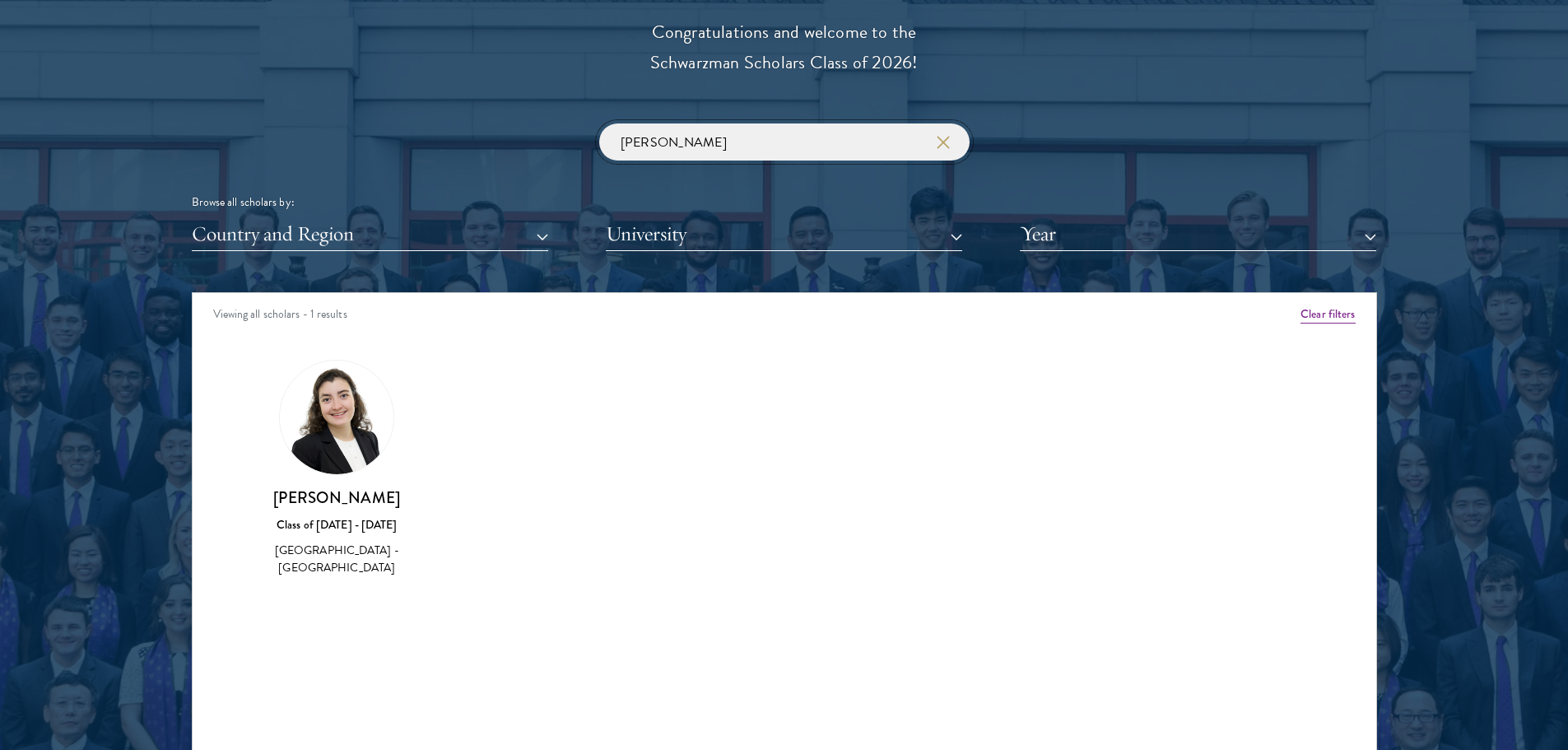
type input "[PERSON_NAME]"
click at [937, 141] on icon "button" at bounding box center [943, 142] width 13 height 13
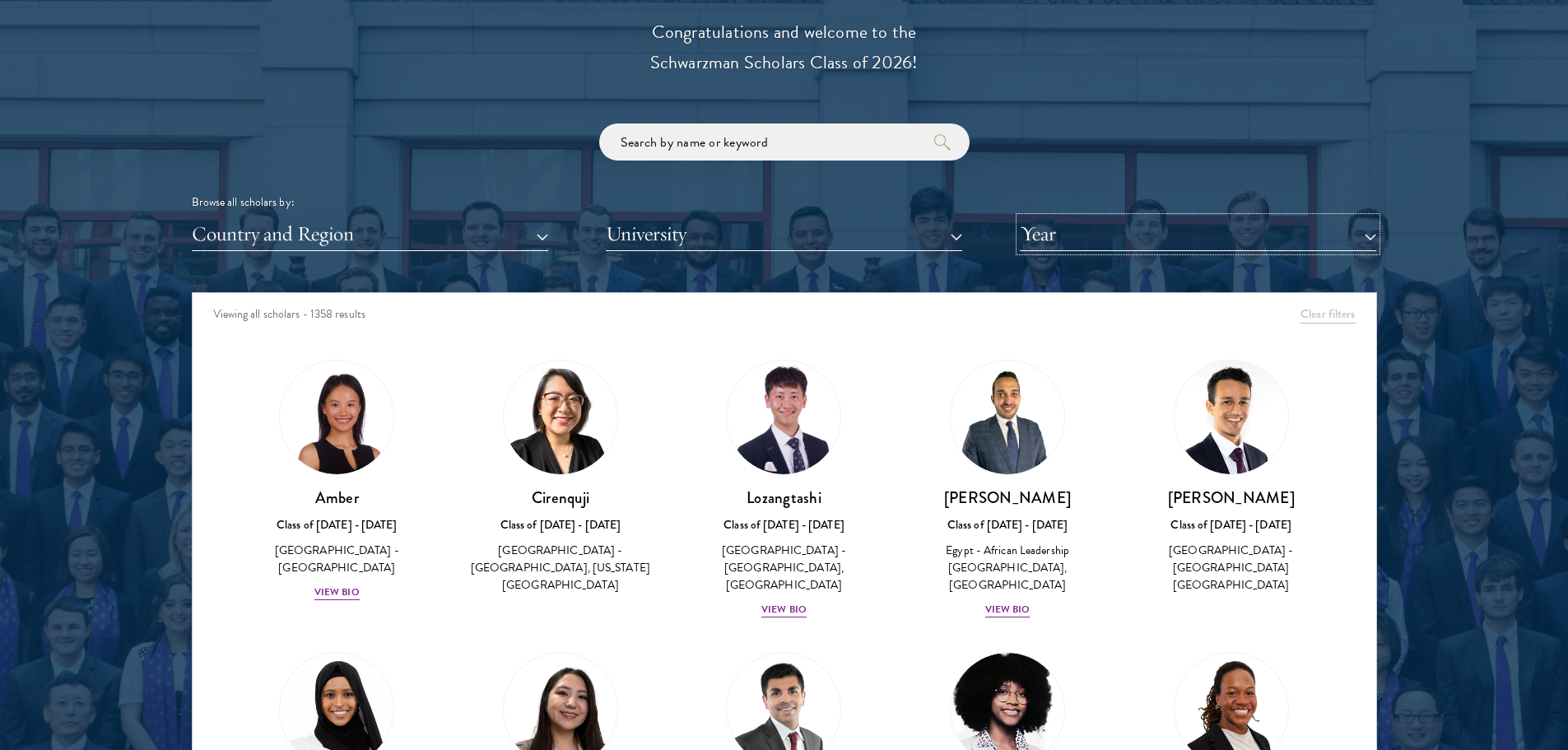
click at [1141, 241] on button "Year" at bounding box center [1198, 234] width 357 height 34
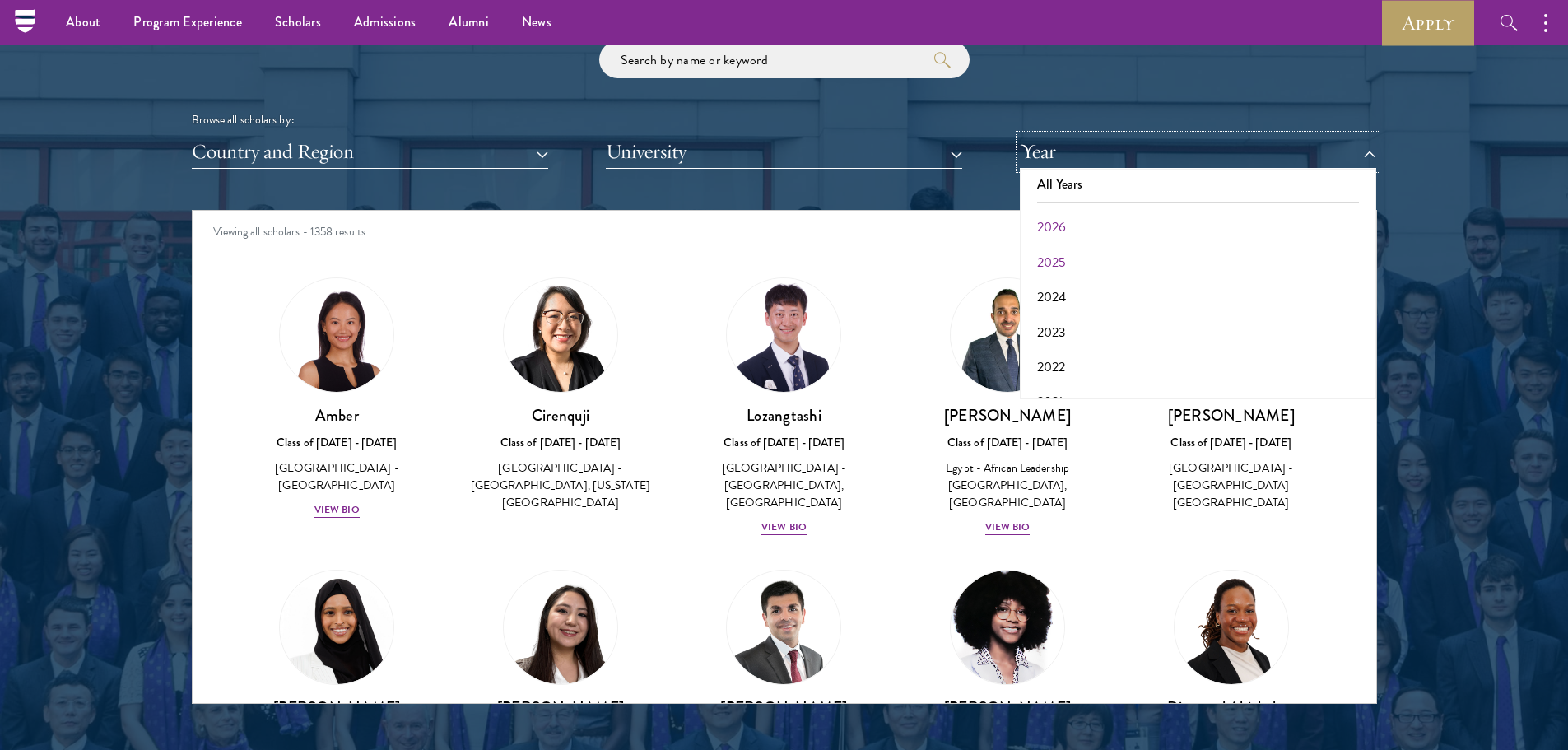
scroll to position [171, 0]
click at [1130, 112] on div "Browse all scholars by:" at bounding box center [784, 119] width 1186 height 17
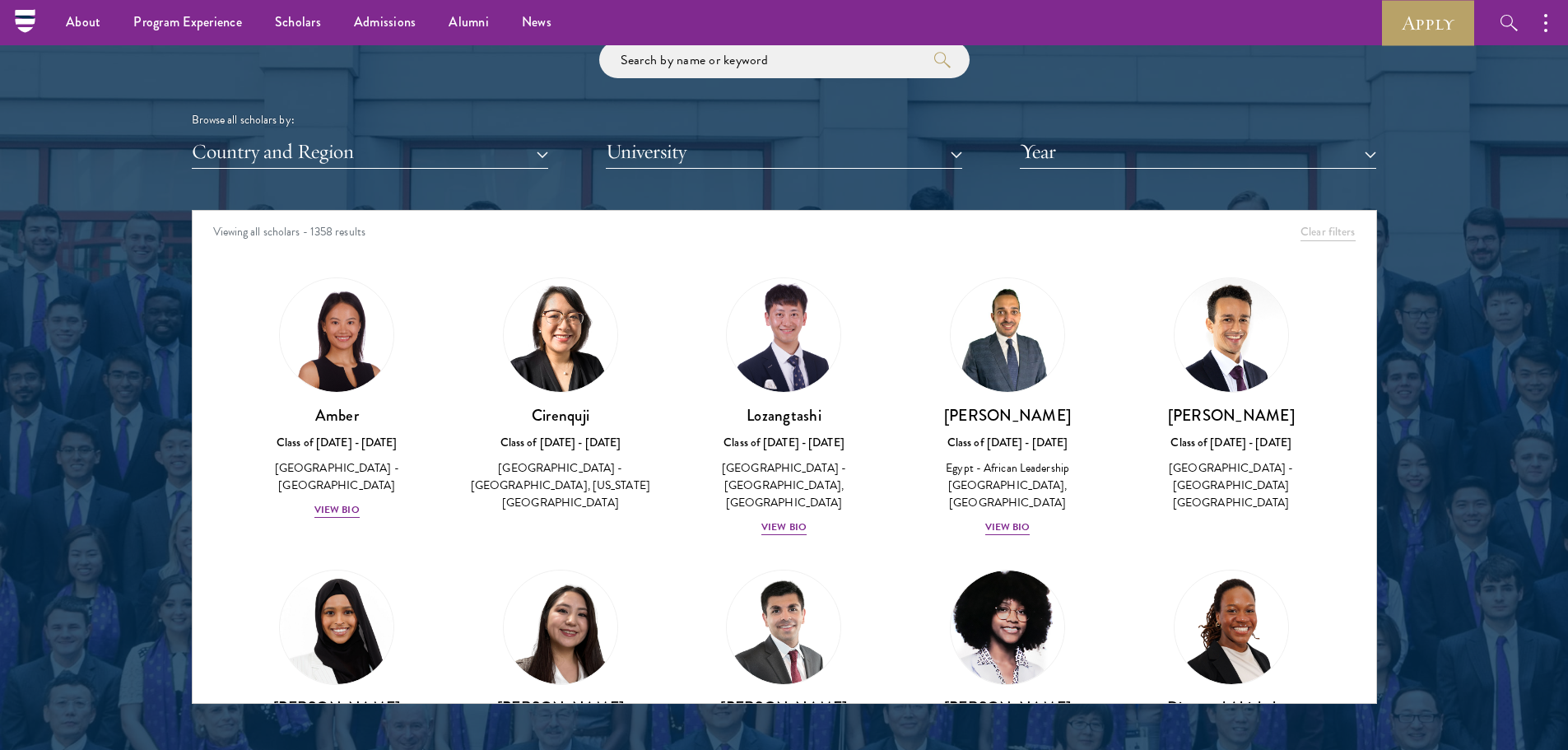
scroll to position [1893, 0]
